Goal: Information Seeking & Learning: Learn about a topic

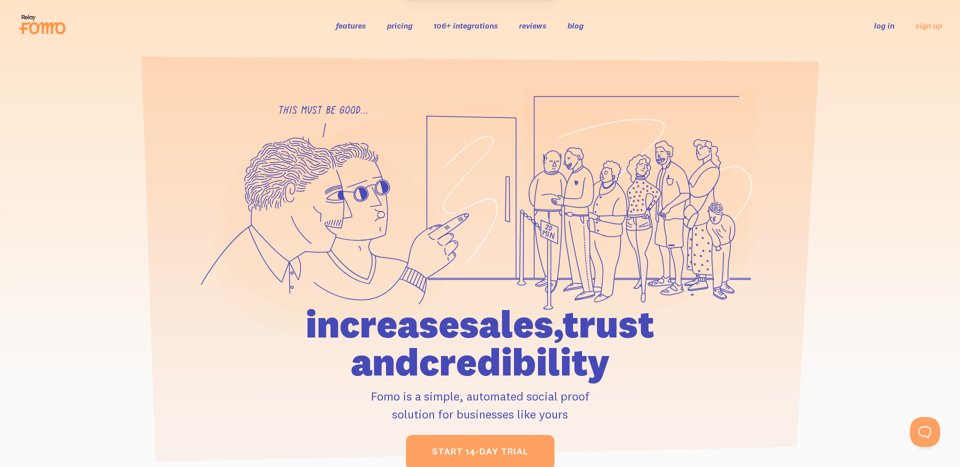
click at [398, 30] on link "pricing" at bounding box center [400, 26] width 26 height 10
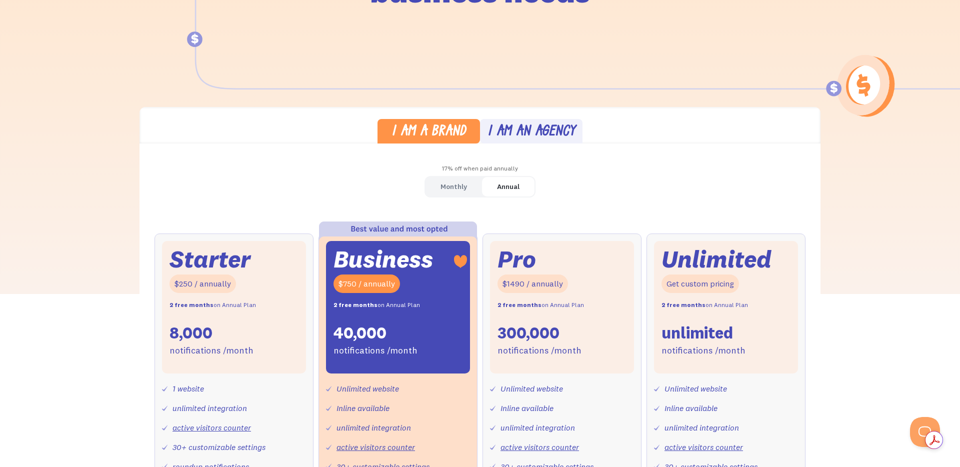
scroll to position [187, 0]
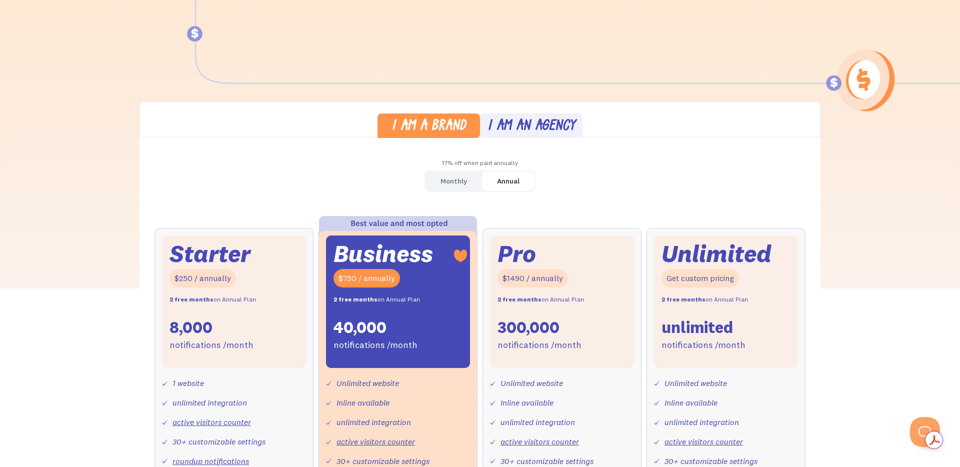
click at [294, 307] on div "Starter $250 / annually 2 free months on Annual Plan 8,000 notifications /month" at bounding box center [234, 302] width 144 height 133
click at [449, 189] on link "Monthly" at bounding box center [454, 182] width 57 height 20
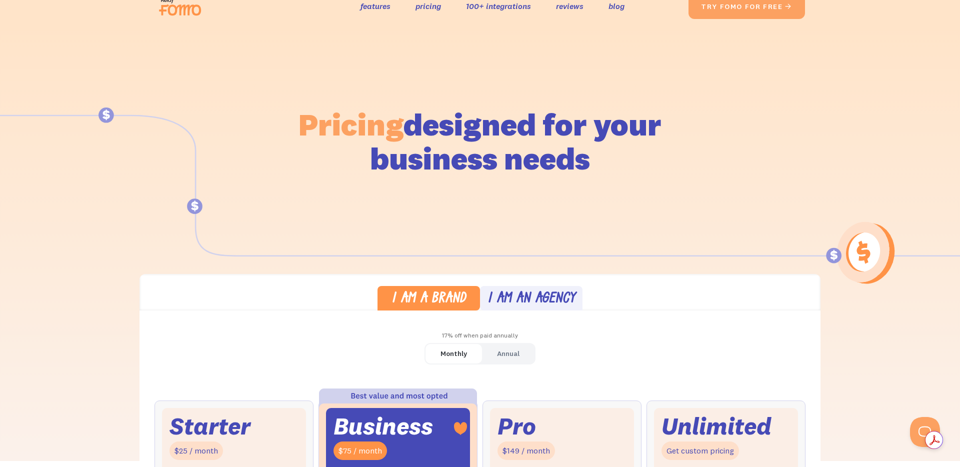
scroll to position [0, 0]
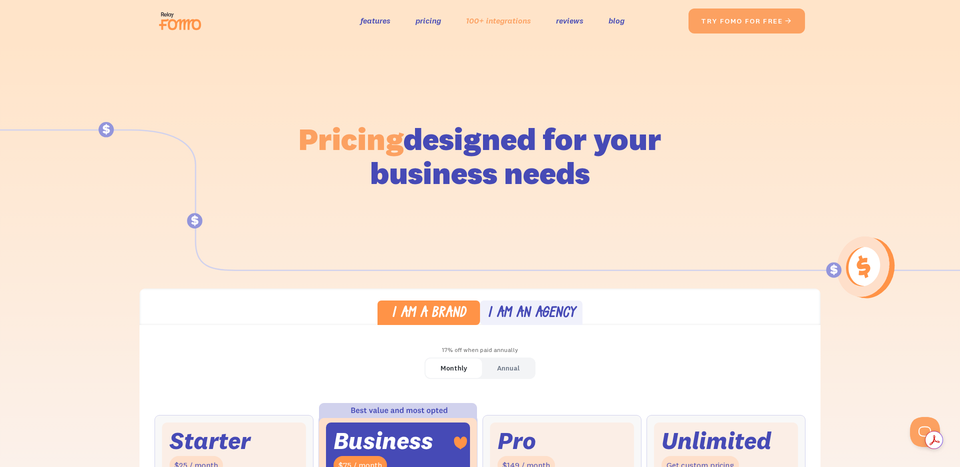
click at [475, 22] on link "100+ integrations" at bounding box center [498, 21] width 65 height 15
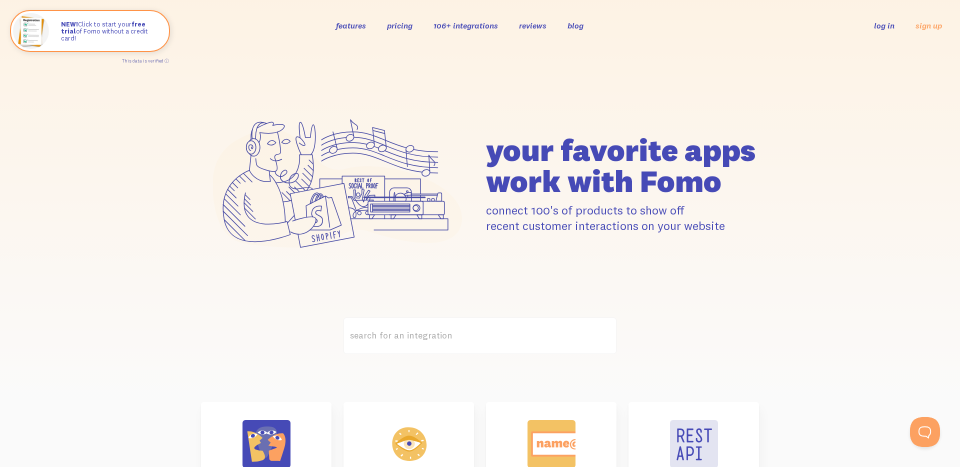
click at [543, 27] on link "reviews" at bounding box center [533, 26] width 28 height 10
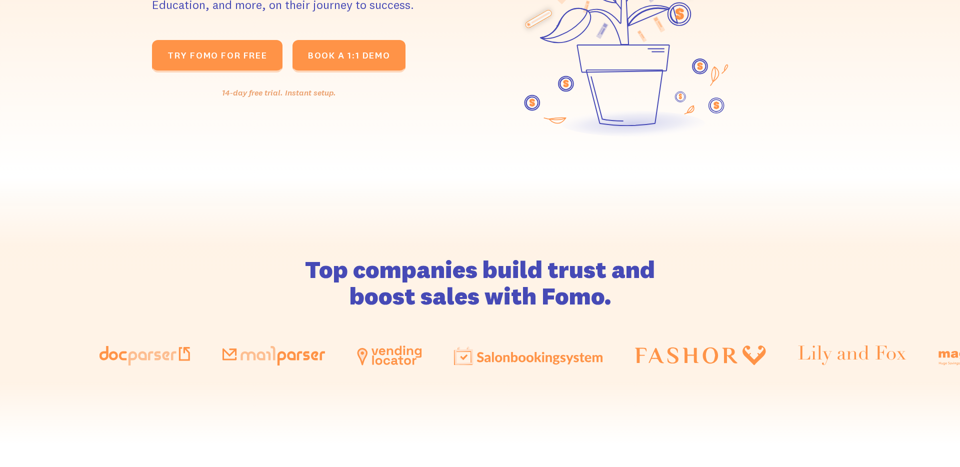
scroll to position [591, 0]
